Goal: Task Accomplishment & Management: Use online tool/utility

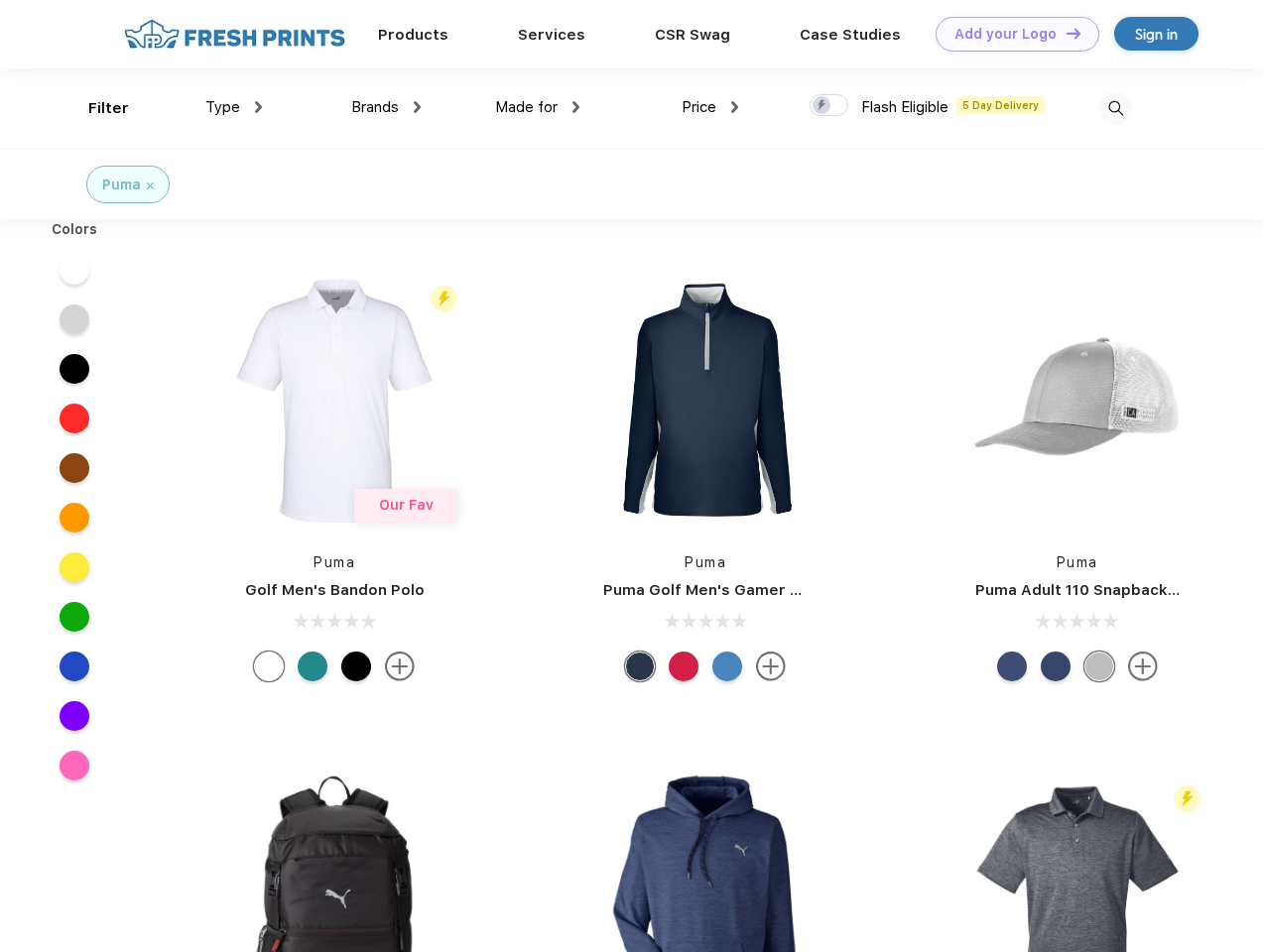
click at [1010, 34] on link "Add your Logo Design Tool" at bounding box center [1017, 34] width 164 height 35
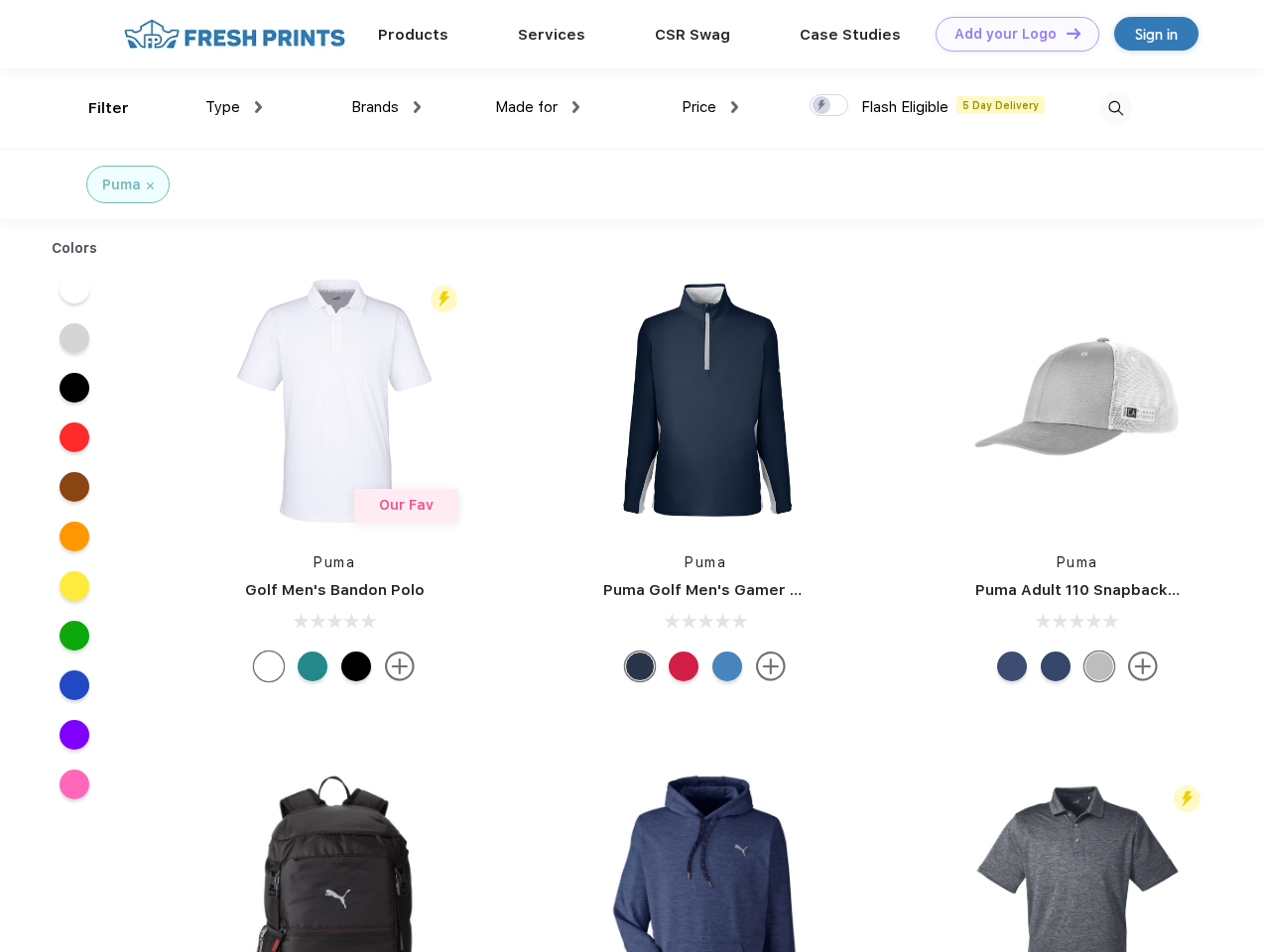
click at [0, 0] on div "Design Tool" at bounding box center [0, 0] width 0 height 0
click at [1064, 33] on link "Add your Logo Design Tool" at bounding box center [1017, 34] width 164 height 35
click at [95, 108] on div "Filter" at bounding box center [108, 108] width 41 height 23
click at [234, 107] on span "Type" at bounding box center [222, 107] width 35 height 18
click at [386, 107] on span "Brands" at bounding box center [375, 107] width 48 height 18
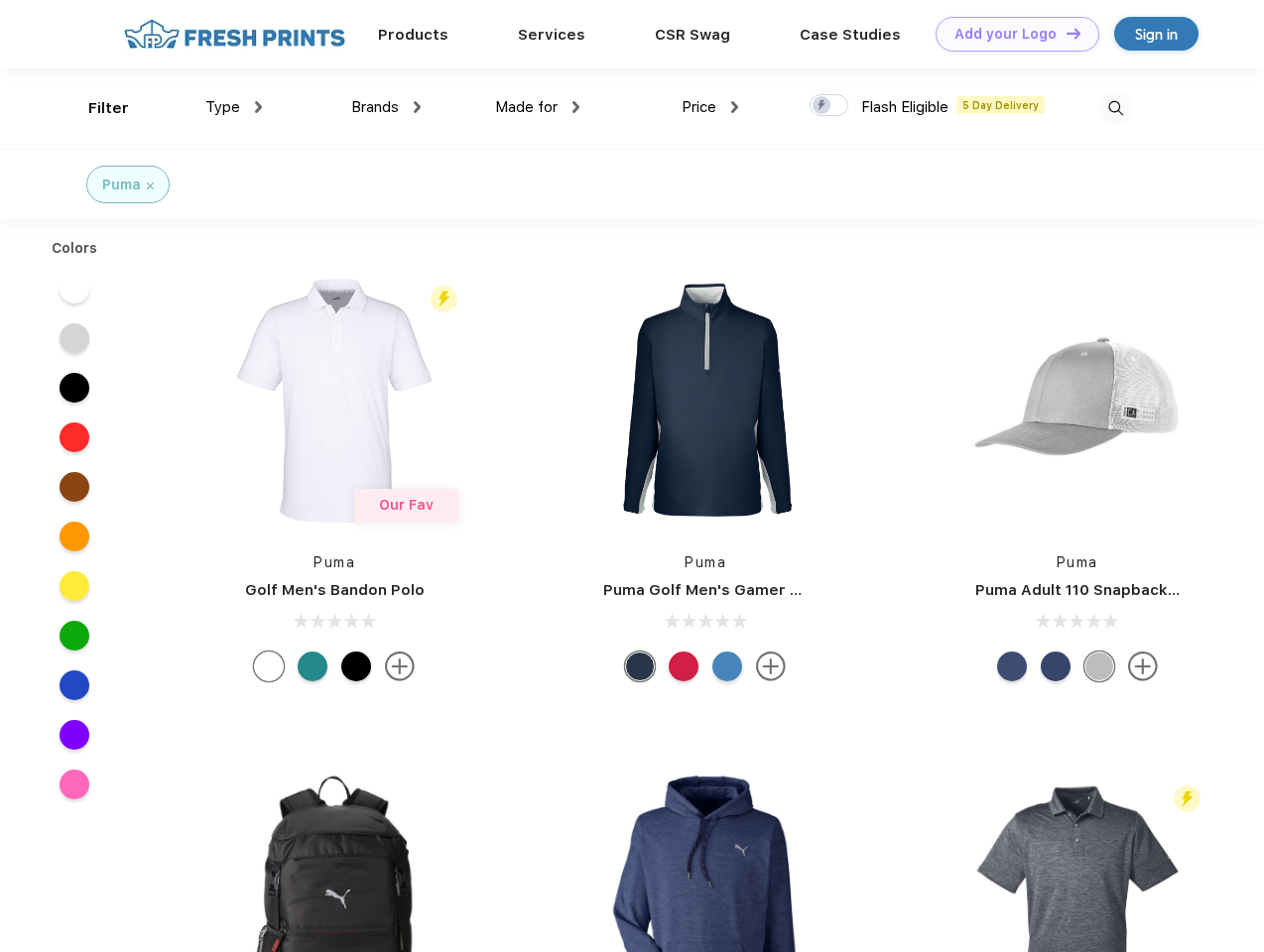
click at [538, 107] on span "Made for" at bounding box center [526, 107] width 63 height 18
click at [710, 107] on span "Price" at bounding box center [698, 107] width 35 height 18
click at [829, 106] on div at bounding box center [828, 105] width 39 height 22
click at [822, 106] on input "checkbox" at bounding box center [815, 99] width 13 height 13
click at [1115, 108] on img at bounding box center [1115, 108] width 33 height 33
